Goal: Task Accomplishment & Management: Manage account settings

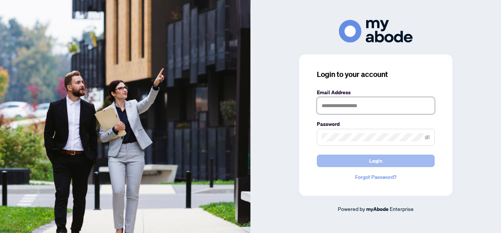
type input "**********"
click at [376, 159] on span "Login" at bounding box center [375, 161] width 13 height 12
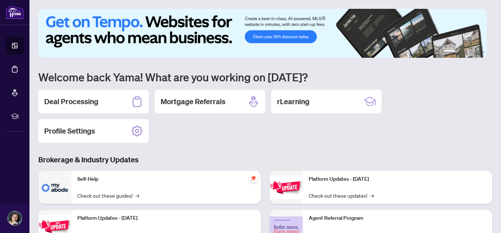
scroll to position [37, 0]
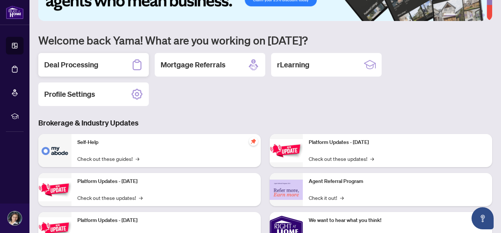
click at [66, 65] on h2 "Deal Processing" at bounding box center [71, 65] width 54 height 10
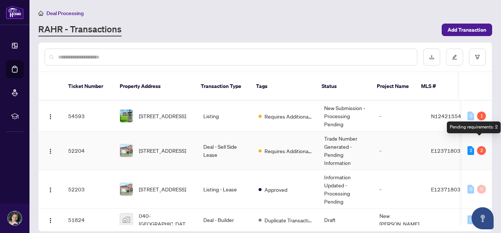
click at [481, 146] on div "2" at bounding box center [481, 150] width 9 height 9
click at [477, 146] on div "2" at bounding box center [481, 150] width 9 height 9
click at [440, 147] on span "E12371803" at bounding box center [445, 150] width 29 height 7
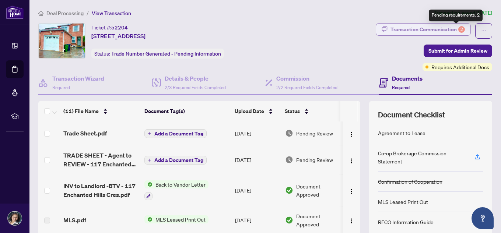
click at [459, 27] on div "2" at bounding box center [462, 29] width 7 height 7
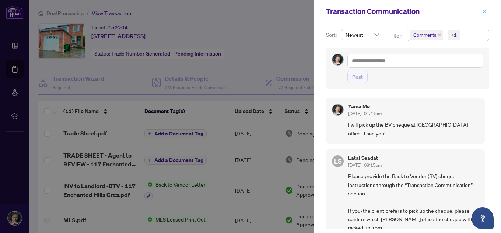
click at [483, 8] on span "button" at bounding box center [484, 12] width 5 height 12
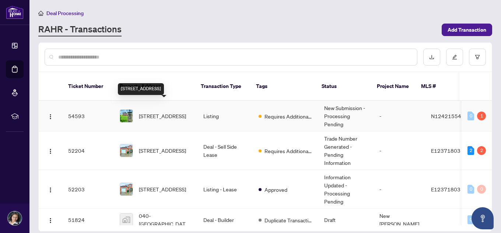
click at [169, 112] on span "376 Sandford Rd, Uxbridge, Ontario L0C 1E0, Canada" at bounding box center [162, 116] width 47 height 8
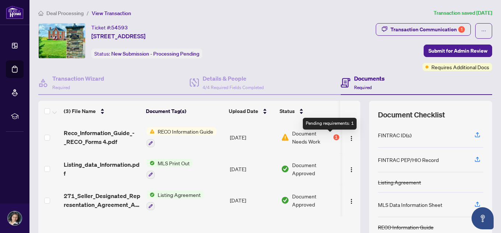
click at [334, 135] on div "1" at bounding box center [337, 138] width 6 height 6
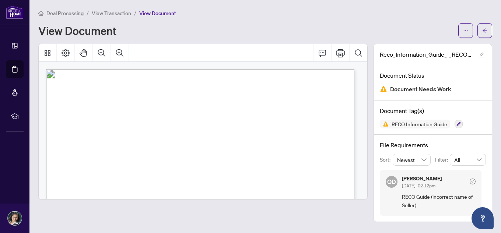
click at [399, 184] on div "OD Olivia Di Mambro Sep/24/2025, 02:12pm RECO Guide (incorrect name of Seller)" at bounding box center [431, 193] width 102 height 46
